Goal: Find specific page/section: Find specific page/section

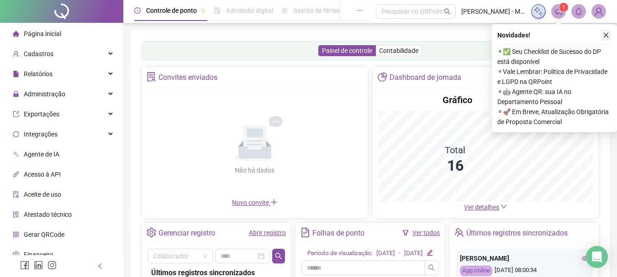
click at [607, 36] on icon "close" at bounding box center [606, 35] width 6 height 6
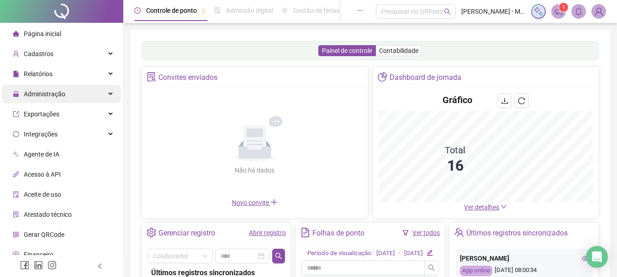
click at [85, 90] on div "Administração" at bounding box center [61, 94] width 119 height 18
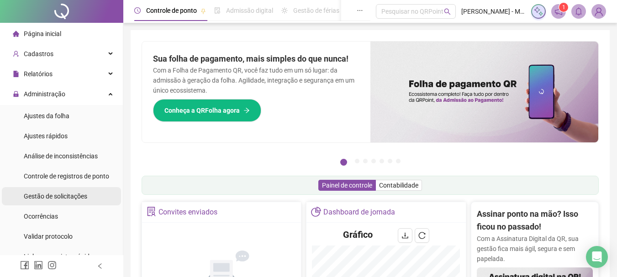
click at [75, 194] on span "Gestão de solicitações" at bounding box center [55, 196] width 63 height 7
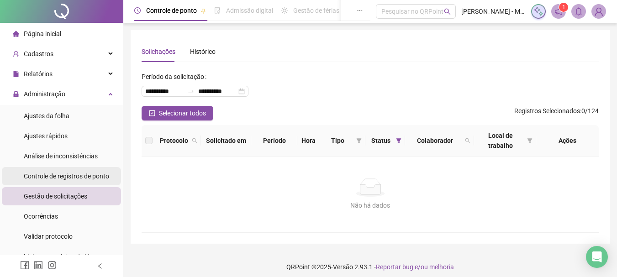
click at [66, 173] on span "Controle de registros de ponto" at bounding box center [66, 176] width 85 height 7
